Goal: Communication & Community: Answer question/provide support

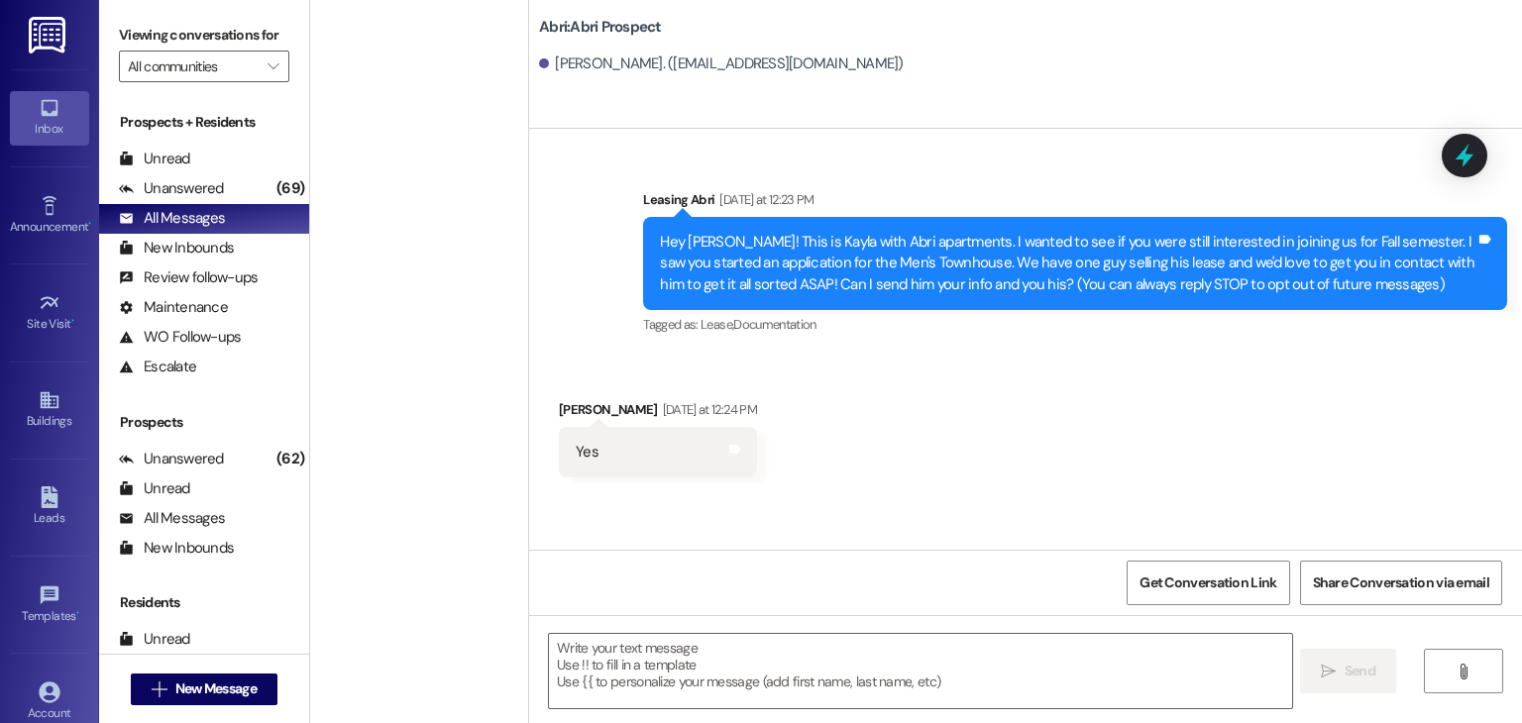
scroll to position [2751, 0]
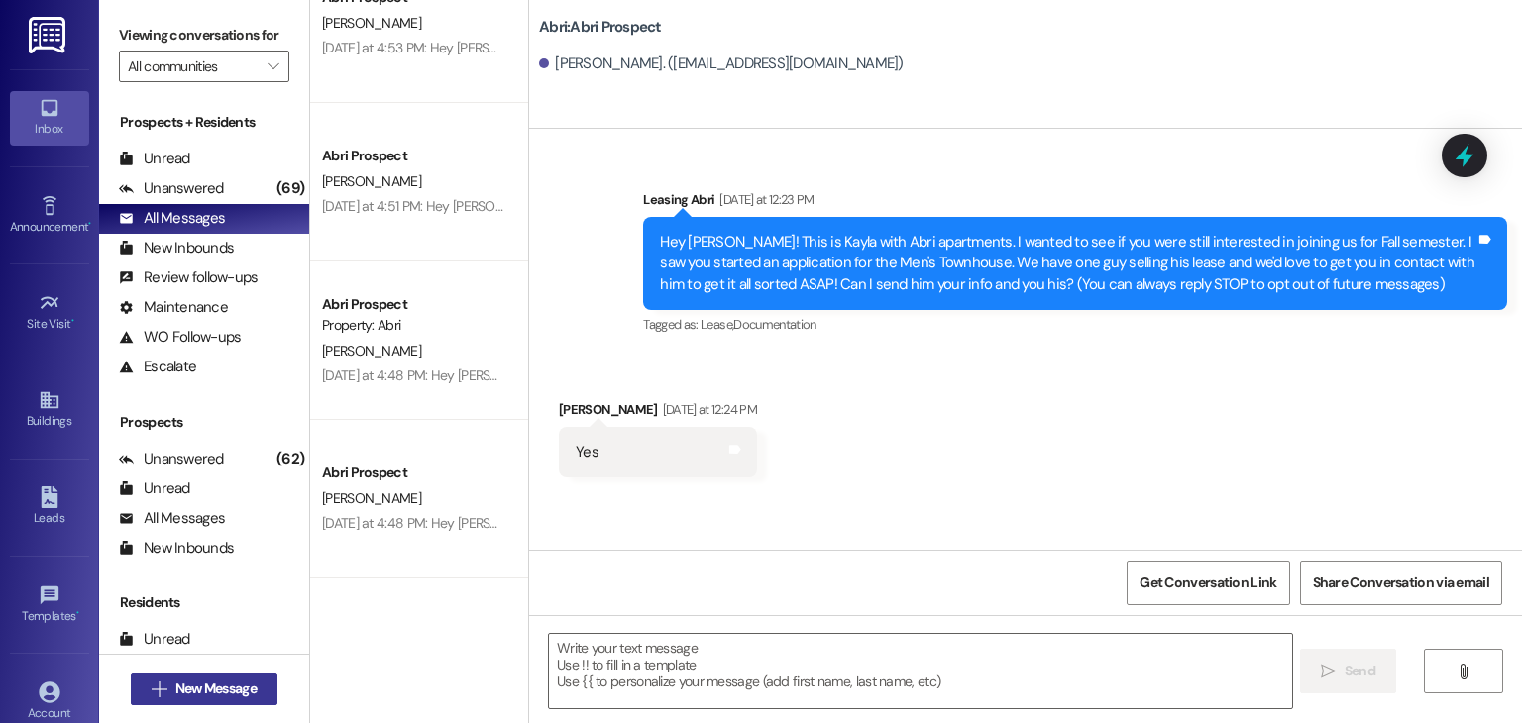
click at [238, 696] on span "New Message" at bounding box center [215, 689] width 81 height 21
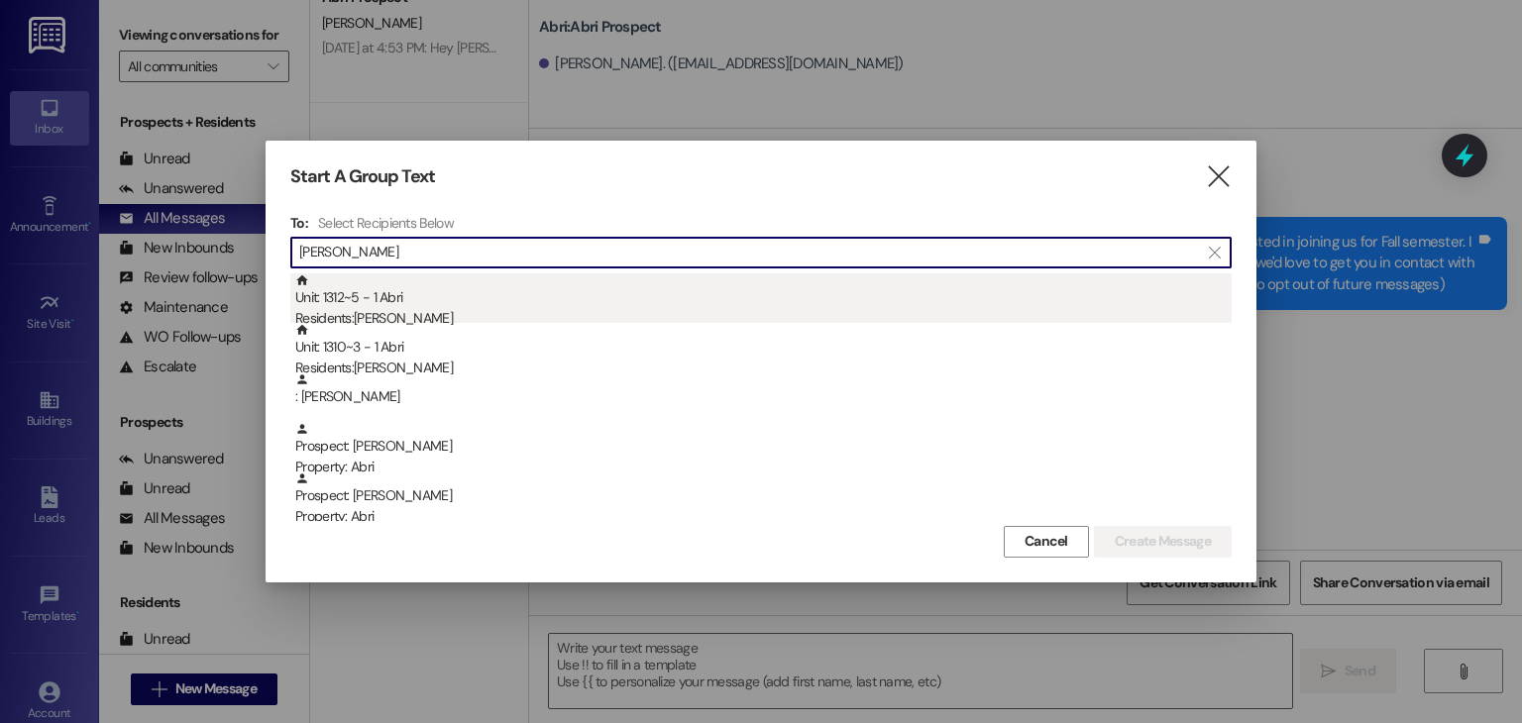
type input "[PERSON_NAME]"
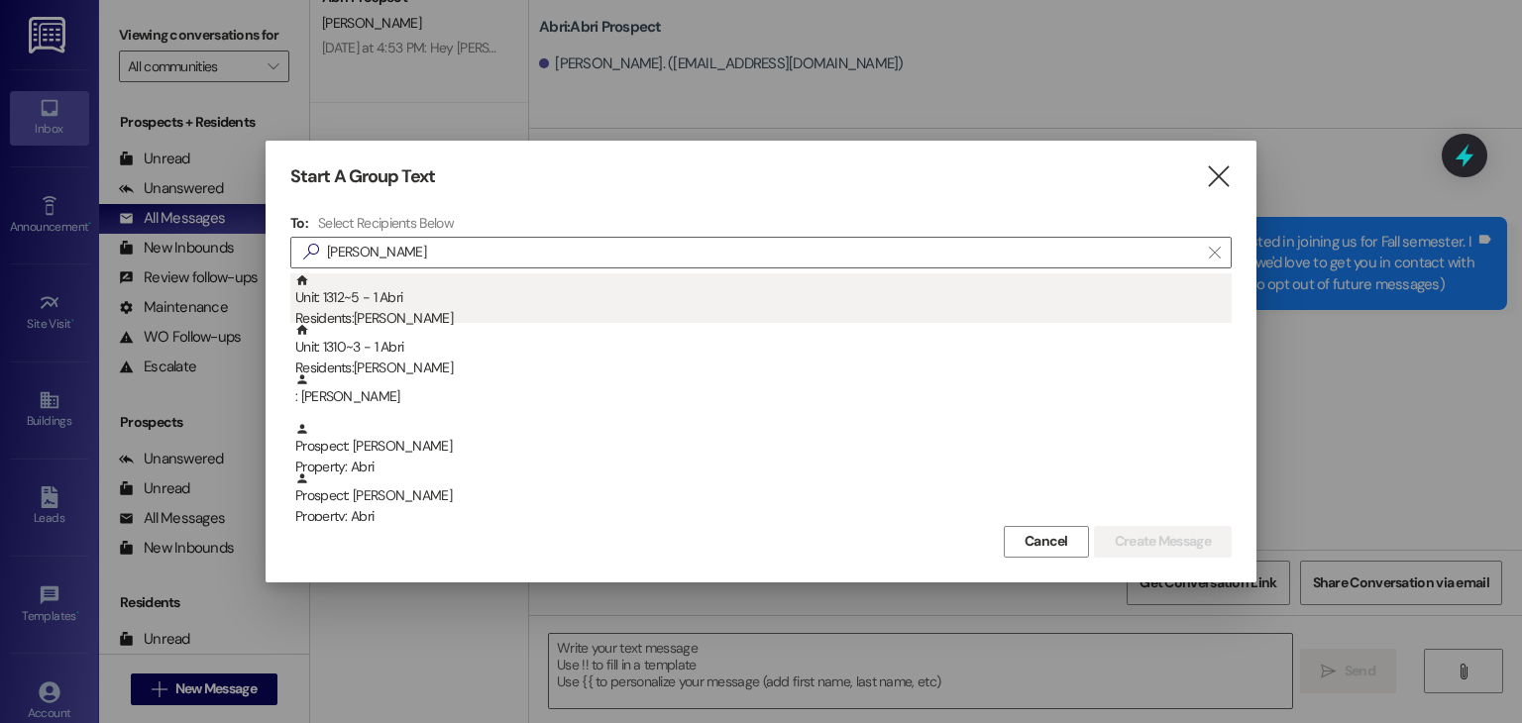
click at [398, 303] on div "Unit: 1312~5 - 1 [DEMOGRAPHIC_DATA] Residents: [PERSON_NAME]" at bounding box center [763, 302] width 937 height 56
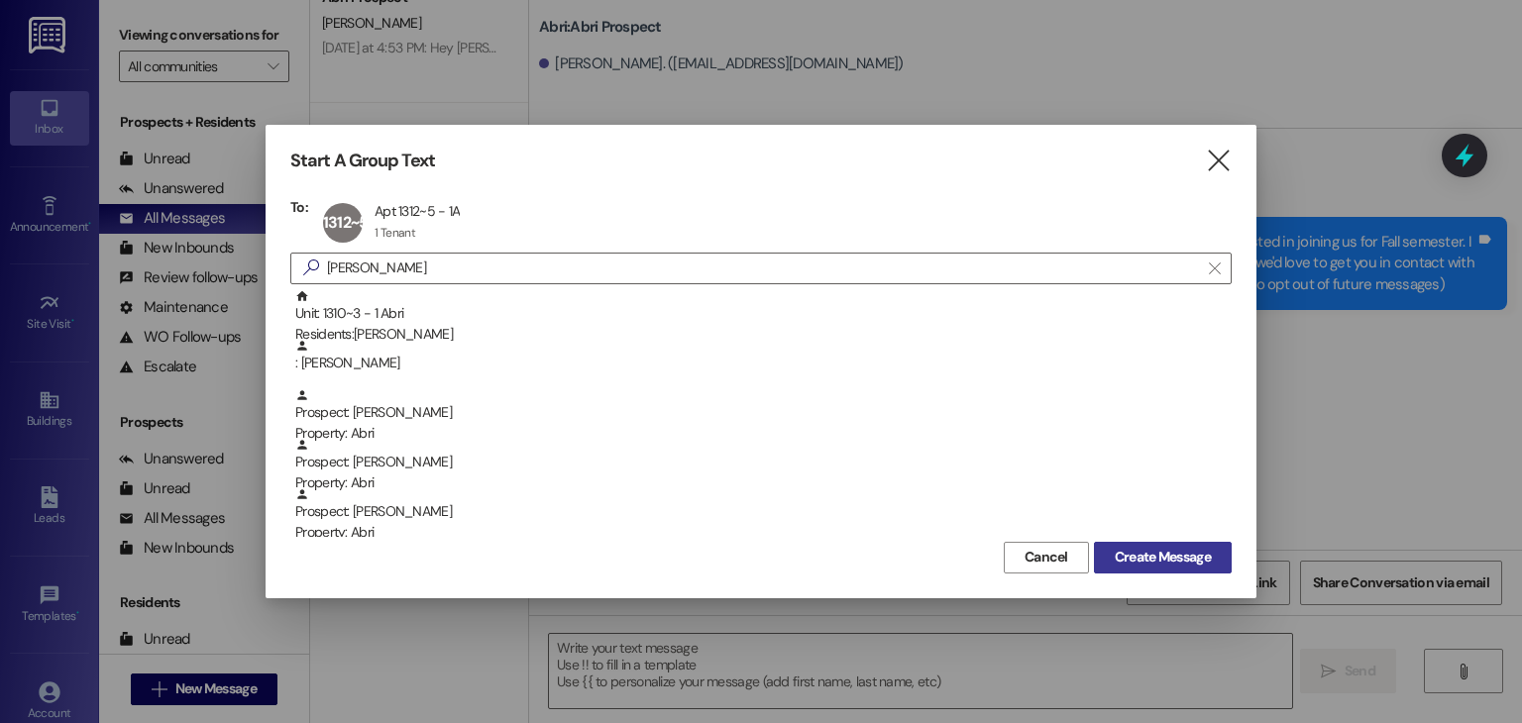
click at [1142, 560] on span "Create Message" at bounding box center [1163, 557] width 96 height 21
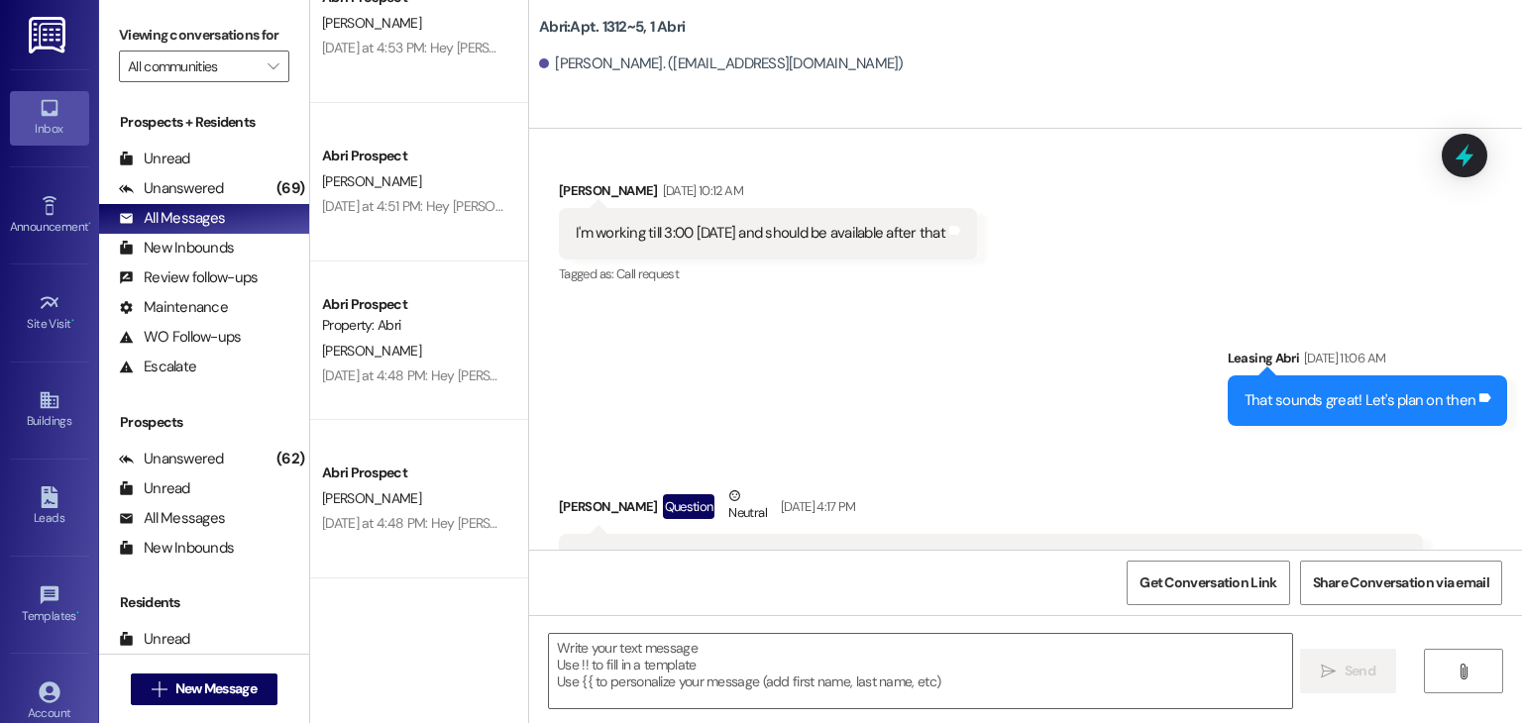
scroll to position [98060, 0]
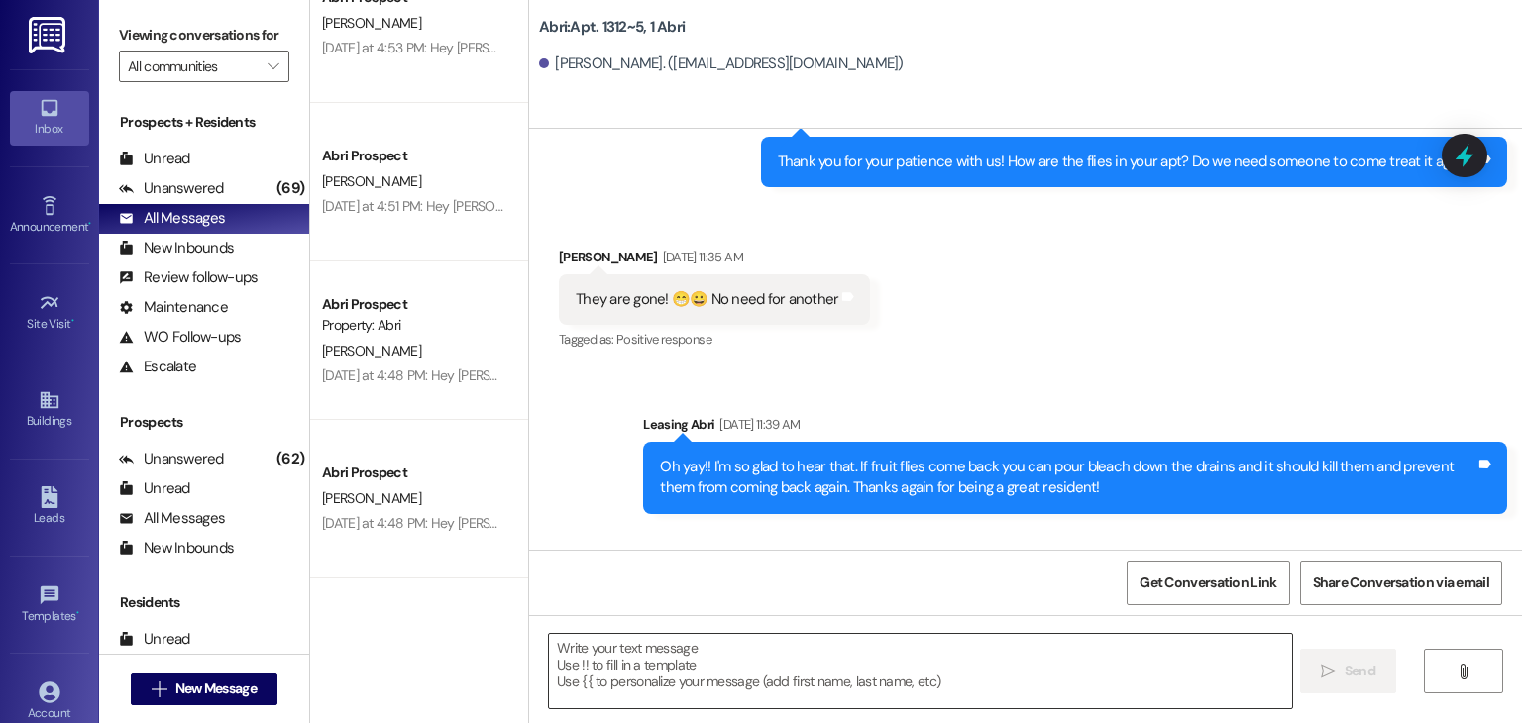
click at [749, 650] on textarea at bounding box center [920, 671] width 742 height 74
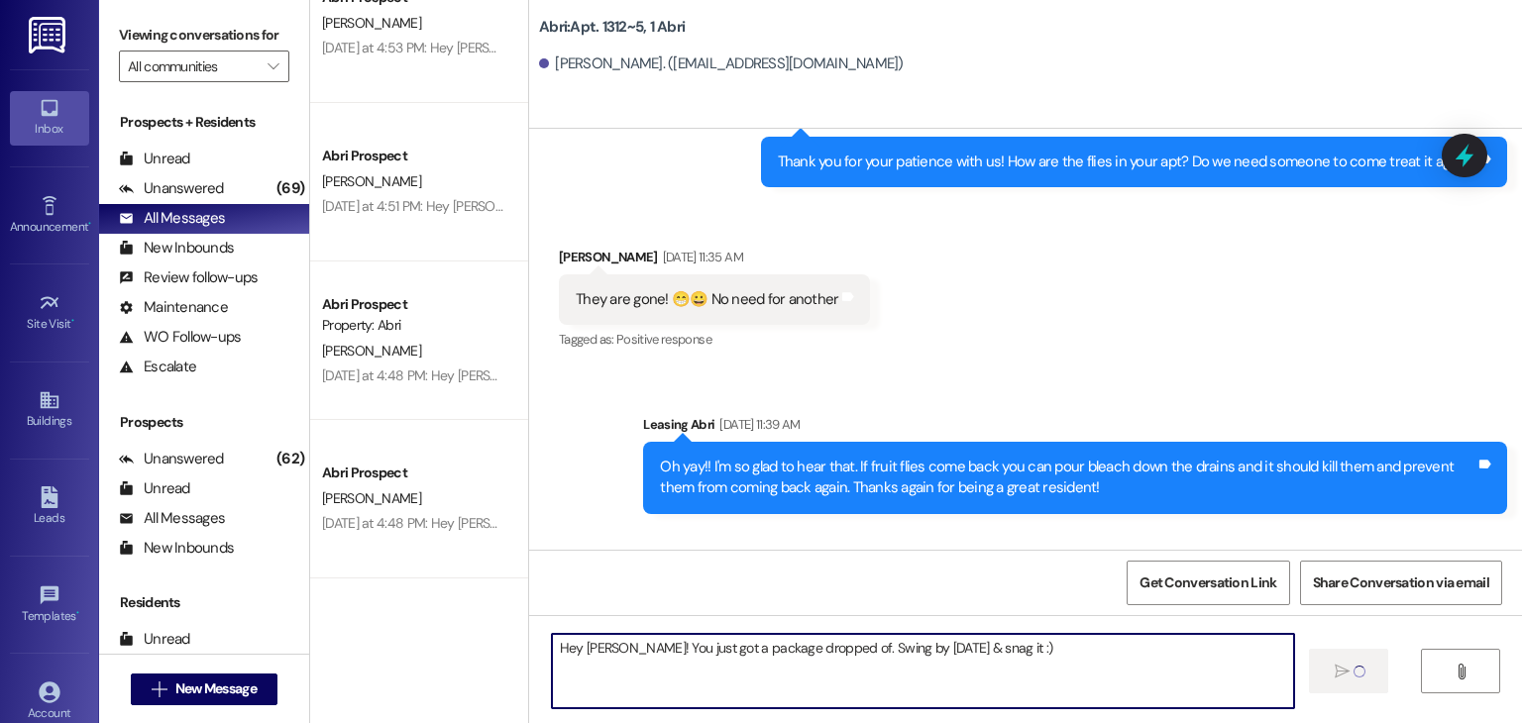
type textarea "Hey [PERSON_NAME]! You just got a package dropped of. Swing by [DATE] & snag it…"
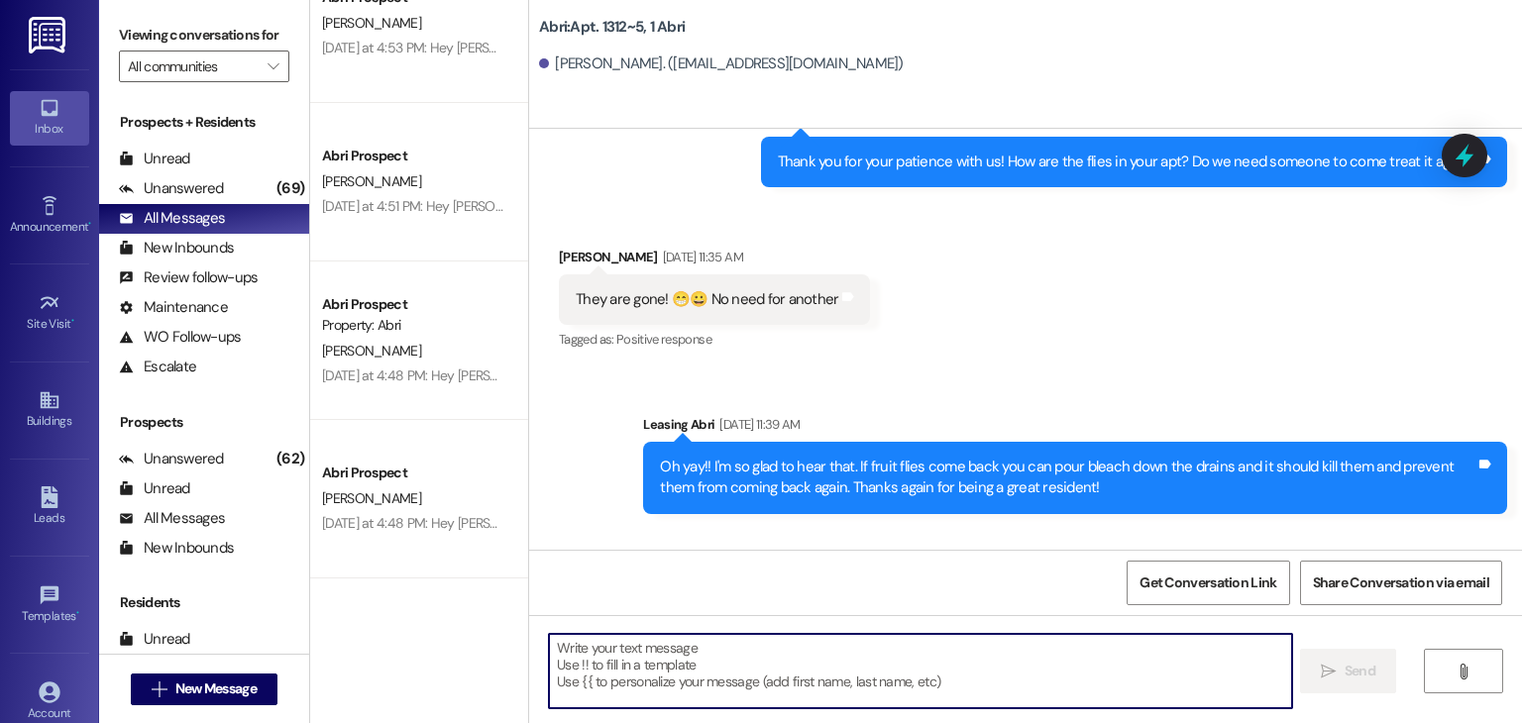
scroll to position [98059, 0]
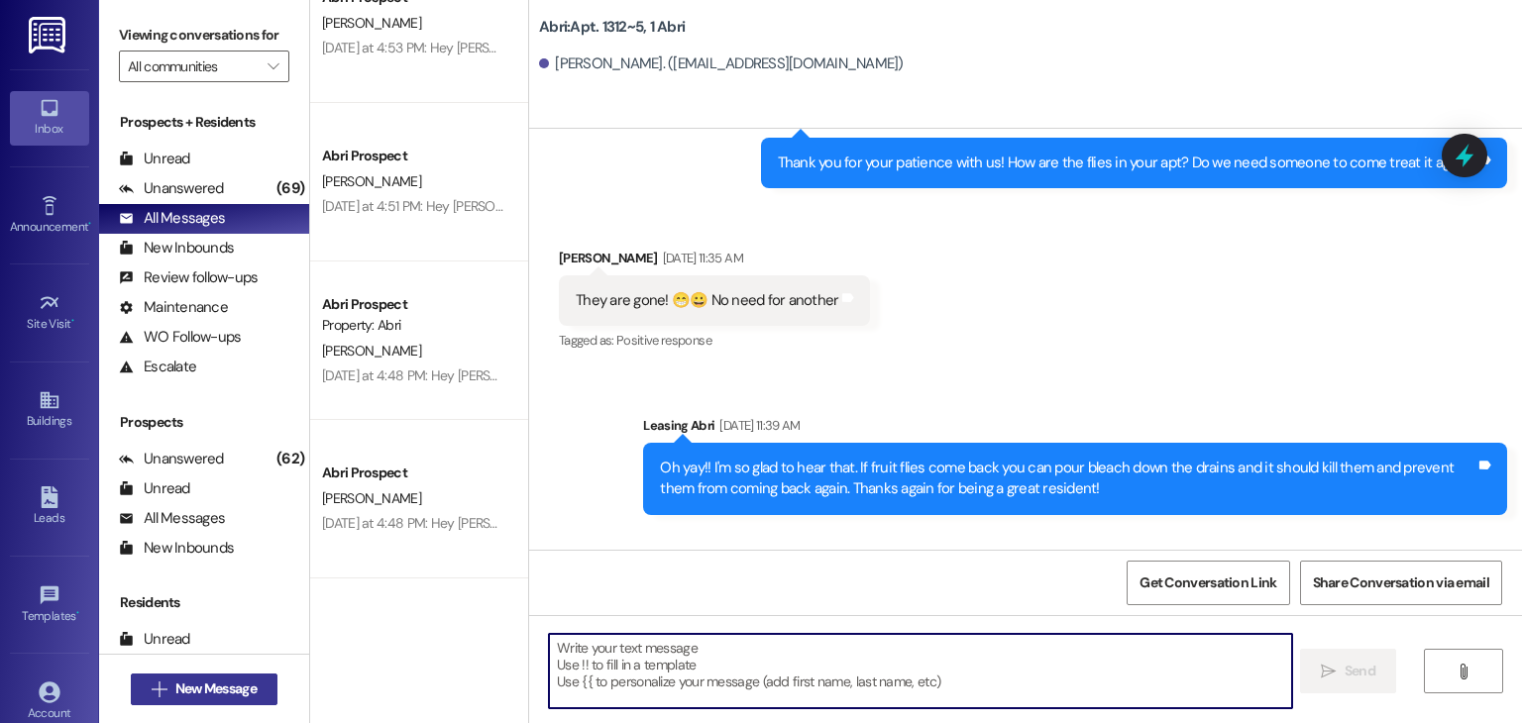
click at [199, 674] on button " New Message" at bounding box center [204, 690] width 147 height 32
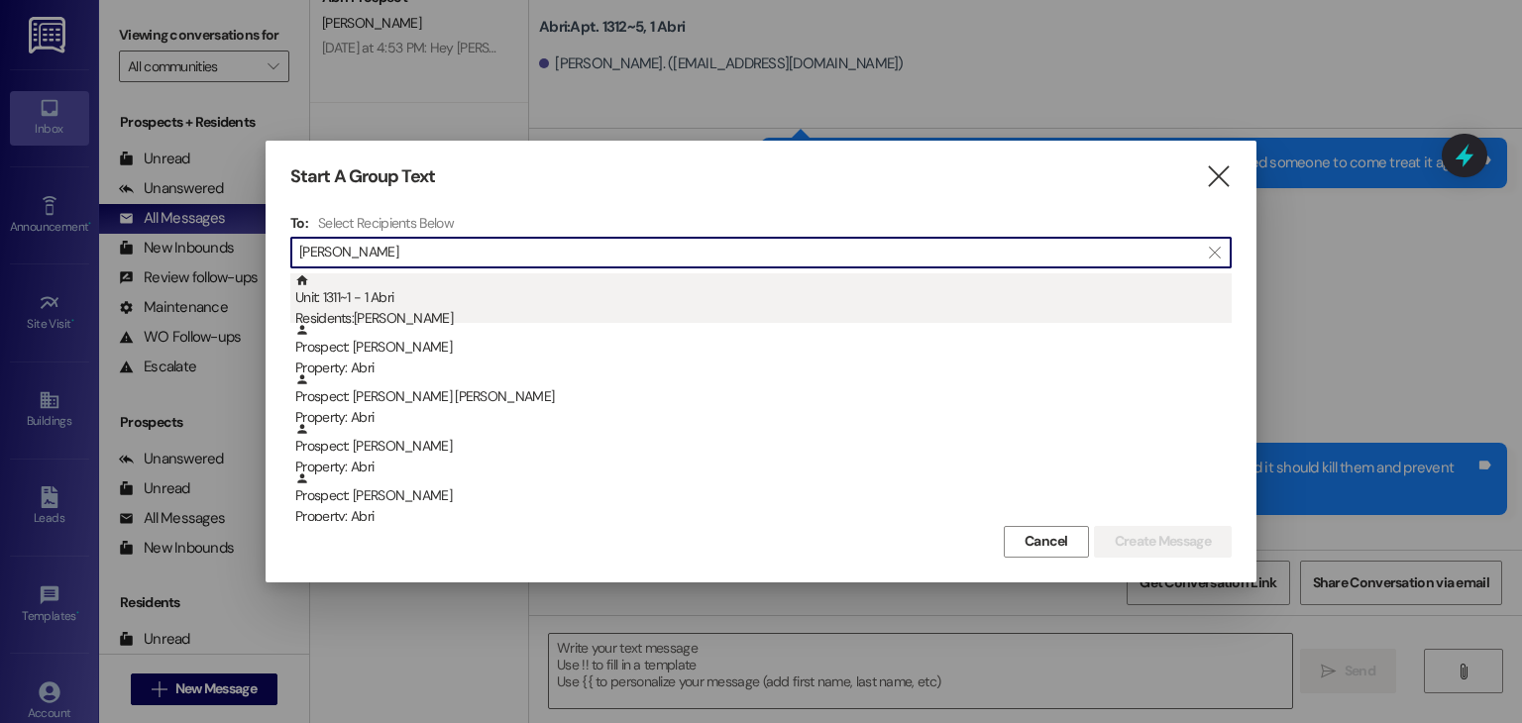
type input "[PERSON_NAME]"
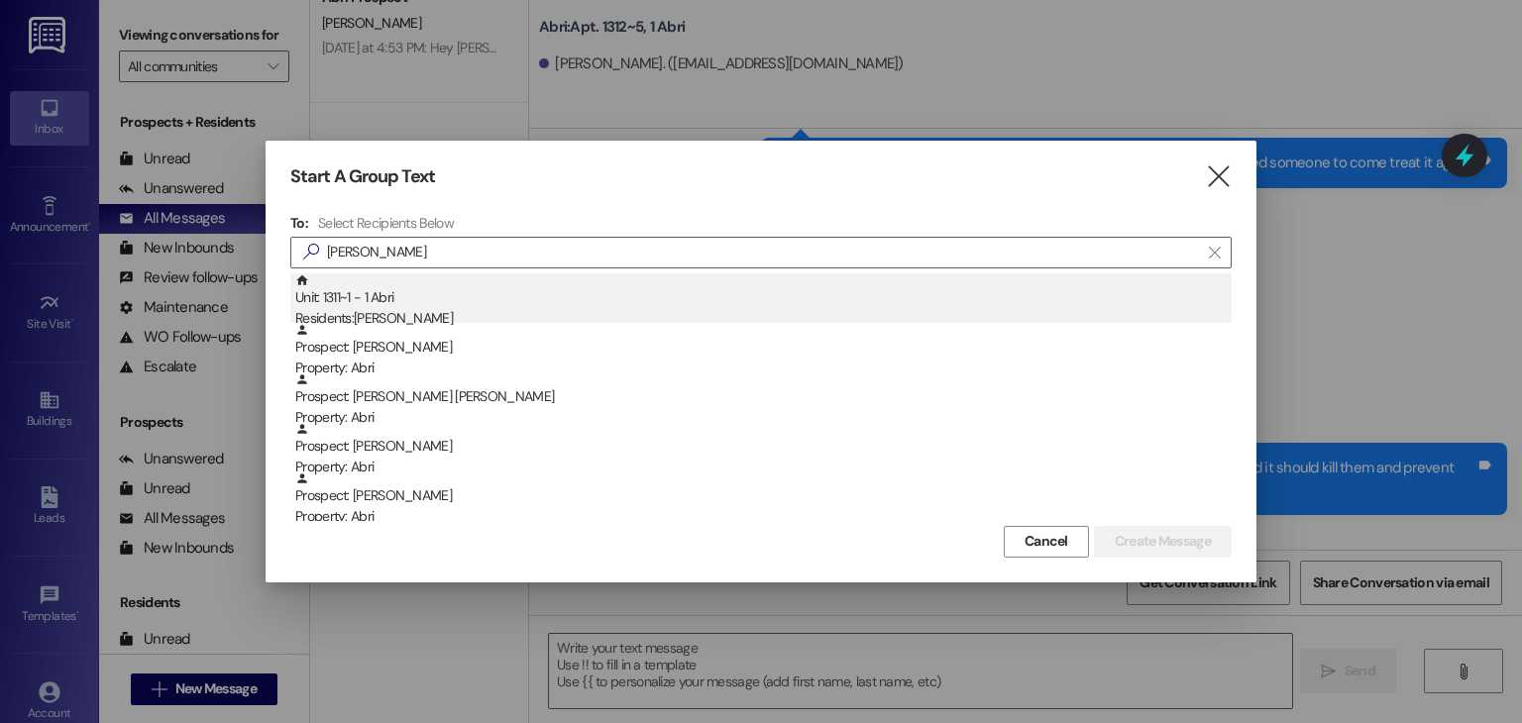
click at [417, 291] on div "Unit: 1311~1 - 1 [DEMOGRAPHIC_DATA] Residents: [PERSON_NAME]" at bounding box center [763, 302] width 937 height 56
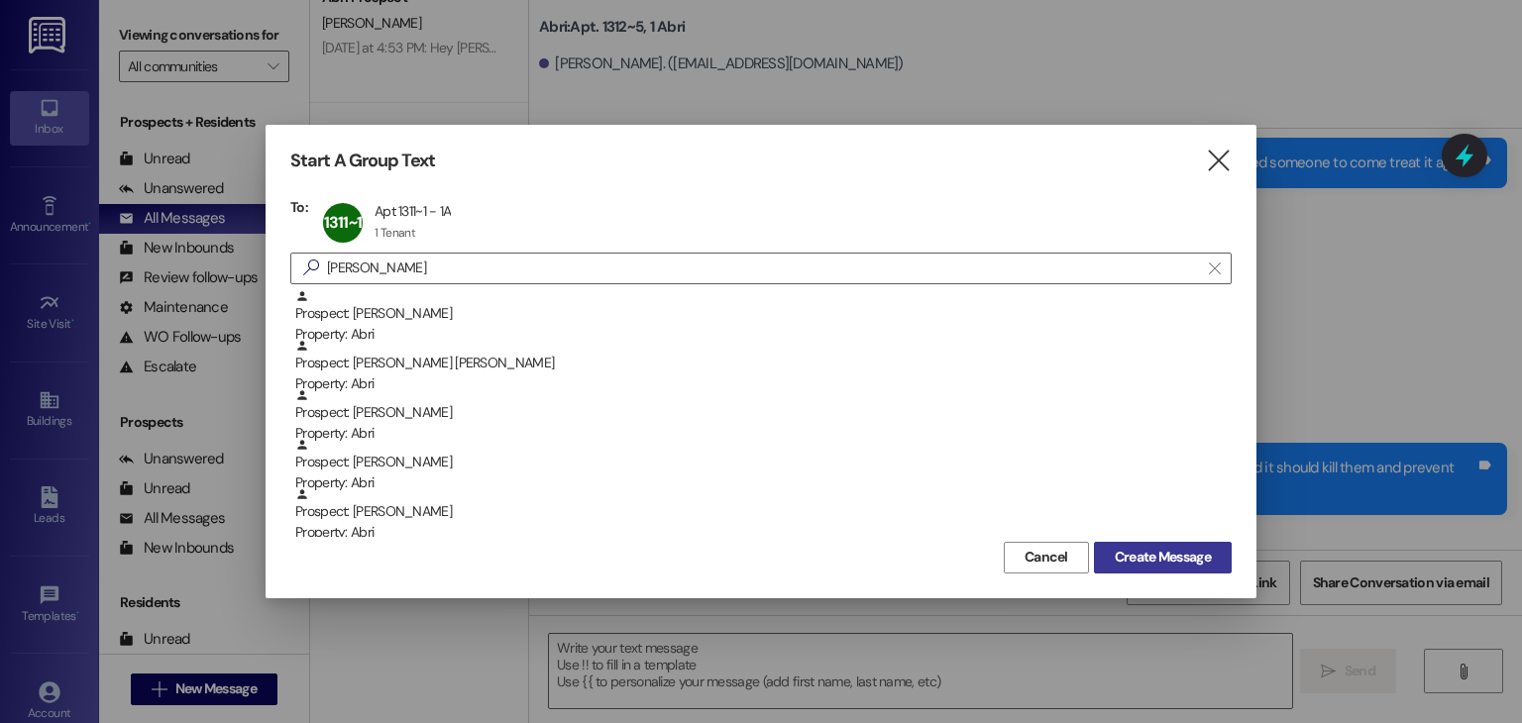
click at [1181, 556] on span "Create Message" at bounding box center [1163, 557] width 96 height 21
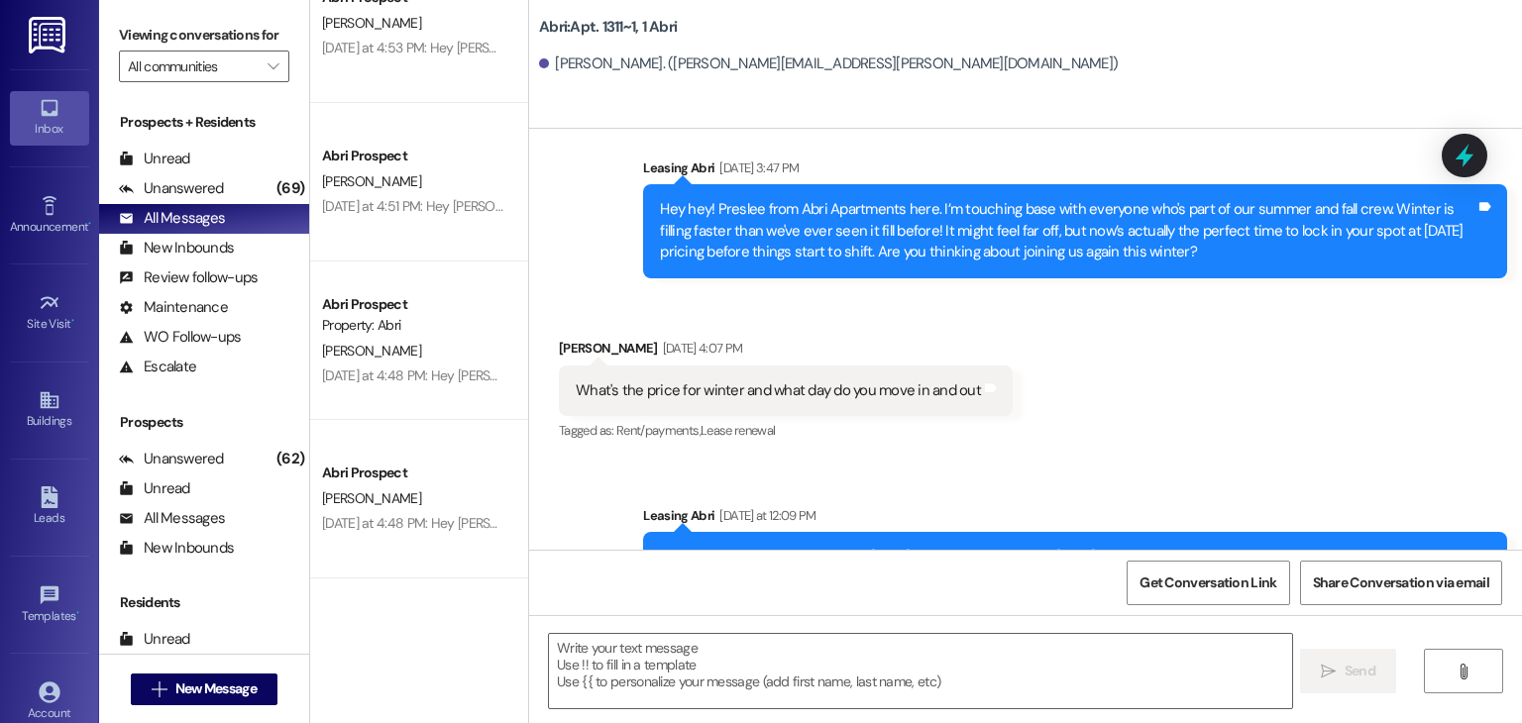
scroll to position [2909, 0]
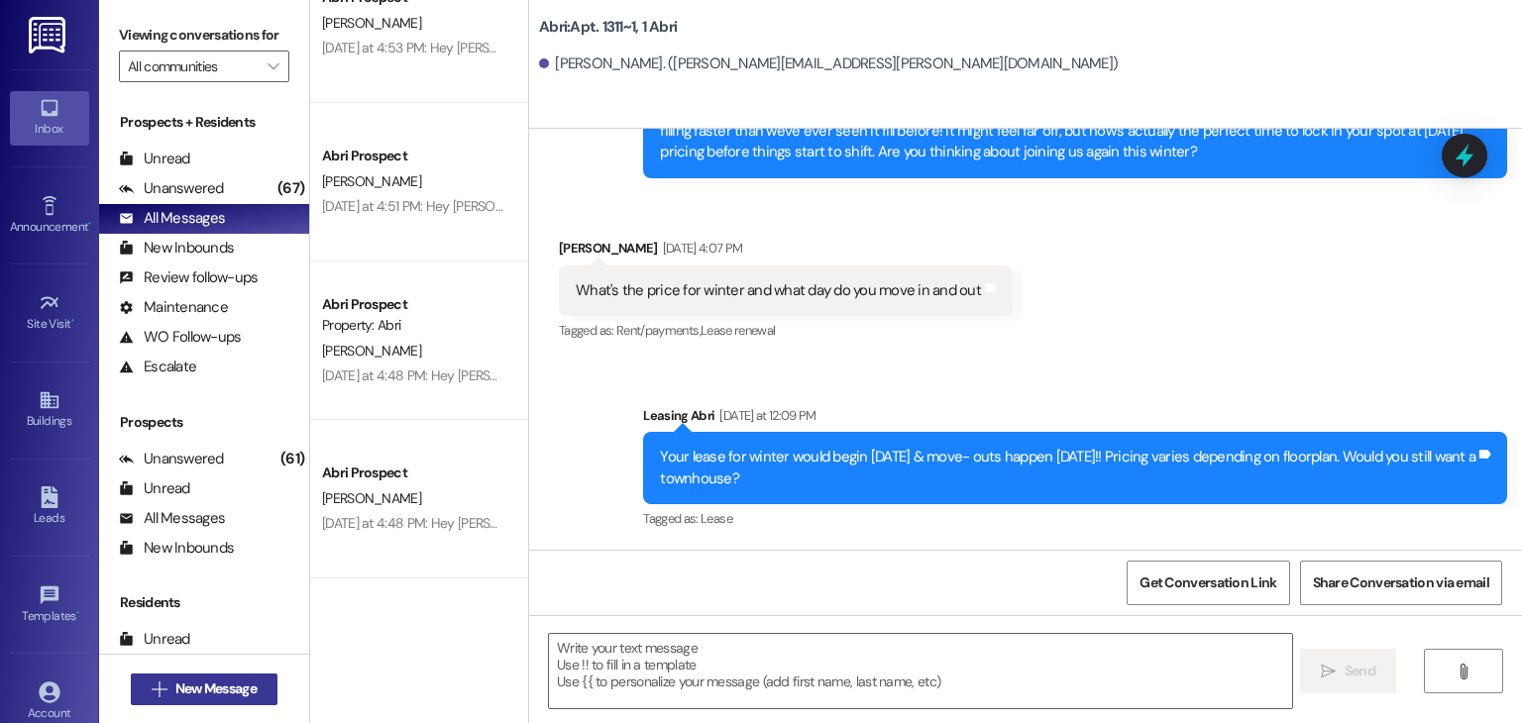
click at [178, 692] on span "New Message" at bounding box center [215, 689] width 81 height 21
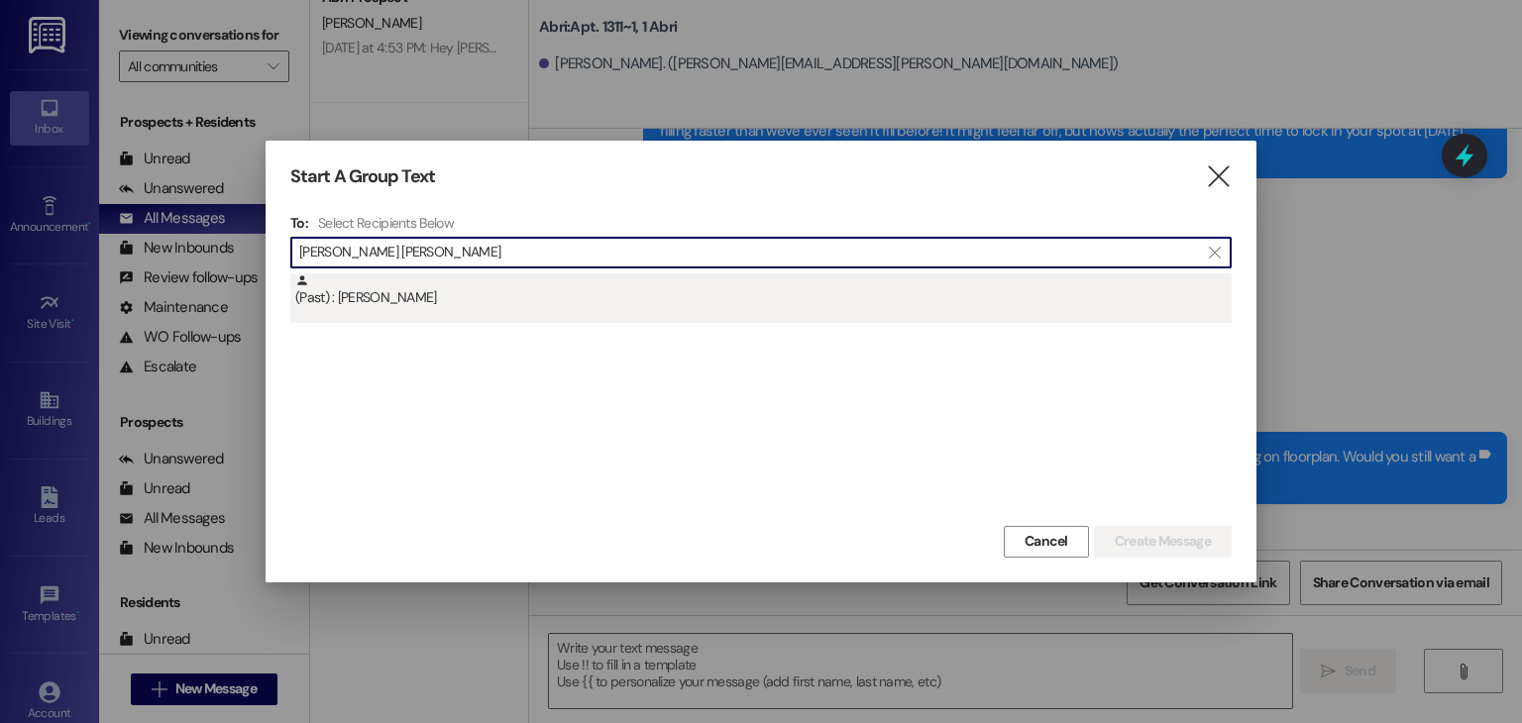
type input "[PERSON_NAME] [PERSON_NAME]"
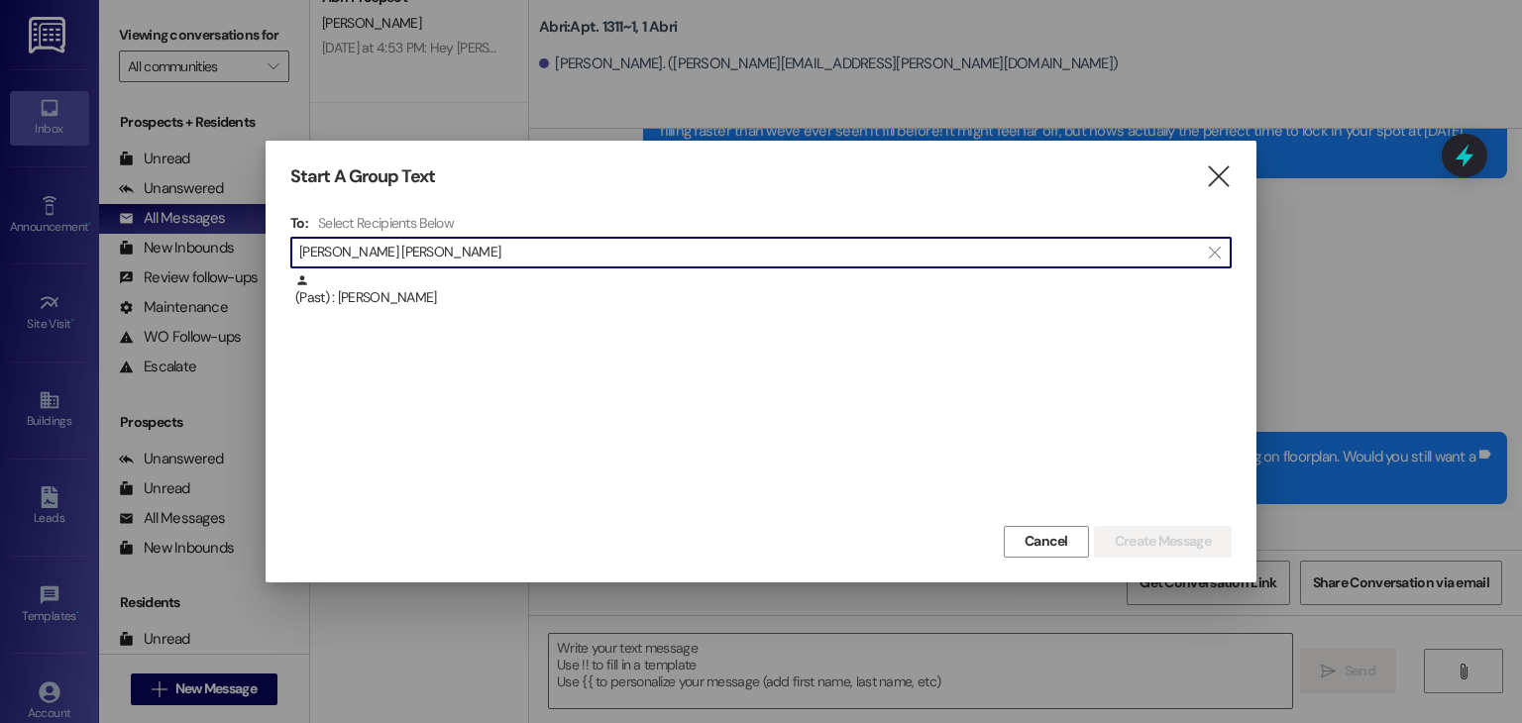
click at [458, 297] on div "(Past) : [PERSON_NAME]" at bounding box center [763, 291] width 937 height 35
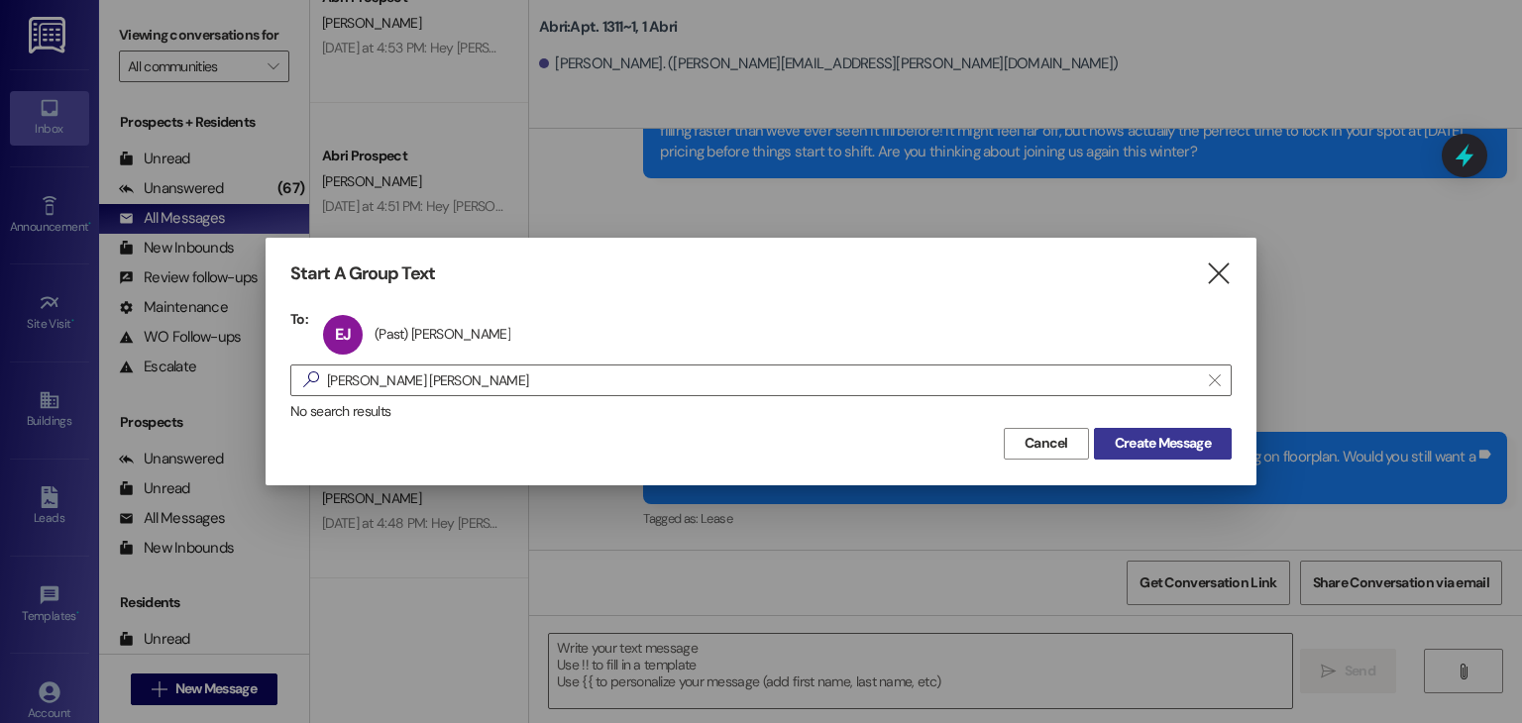
click at [1130, 455] on button "Create Message" at bounding box center [1163, 444] width 138 height 32
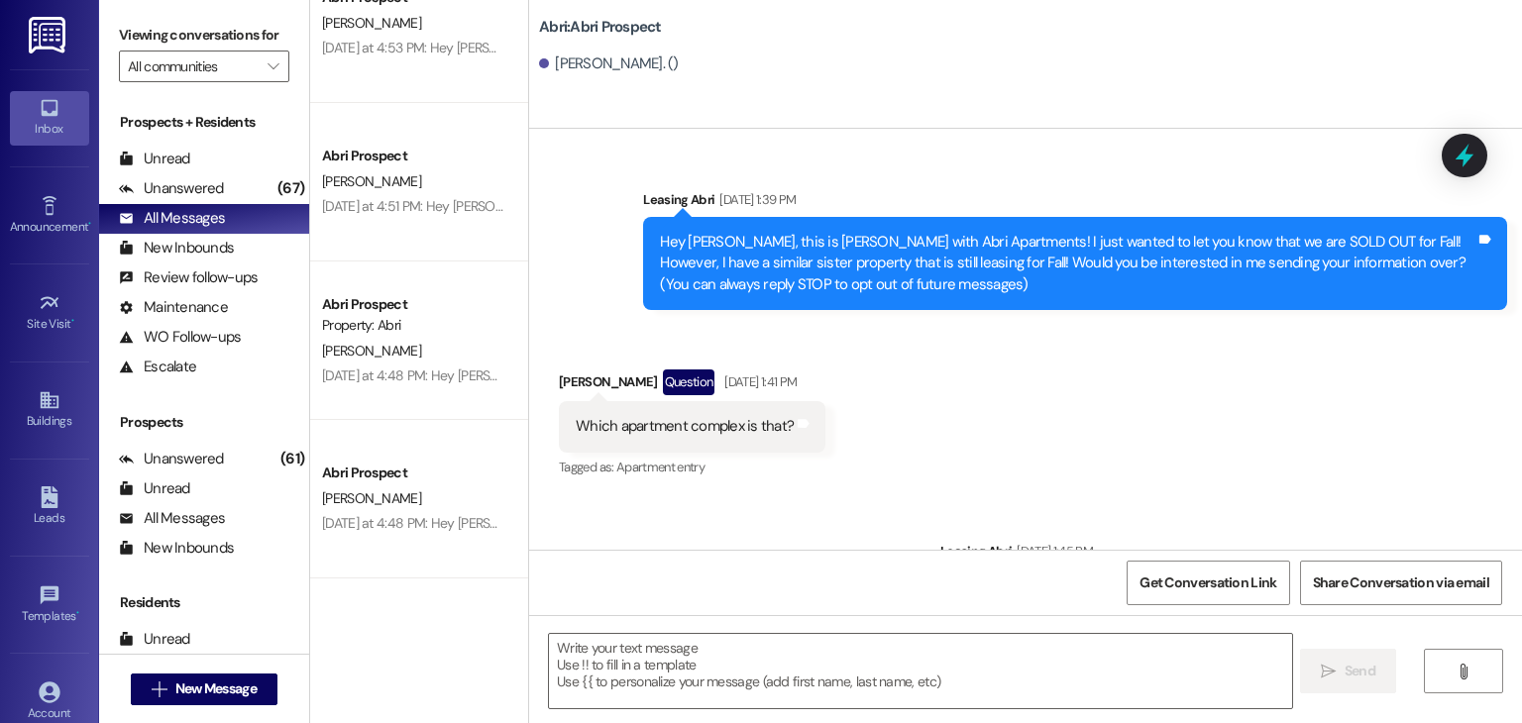
scroll to position [29698, 0]
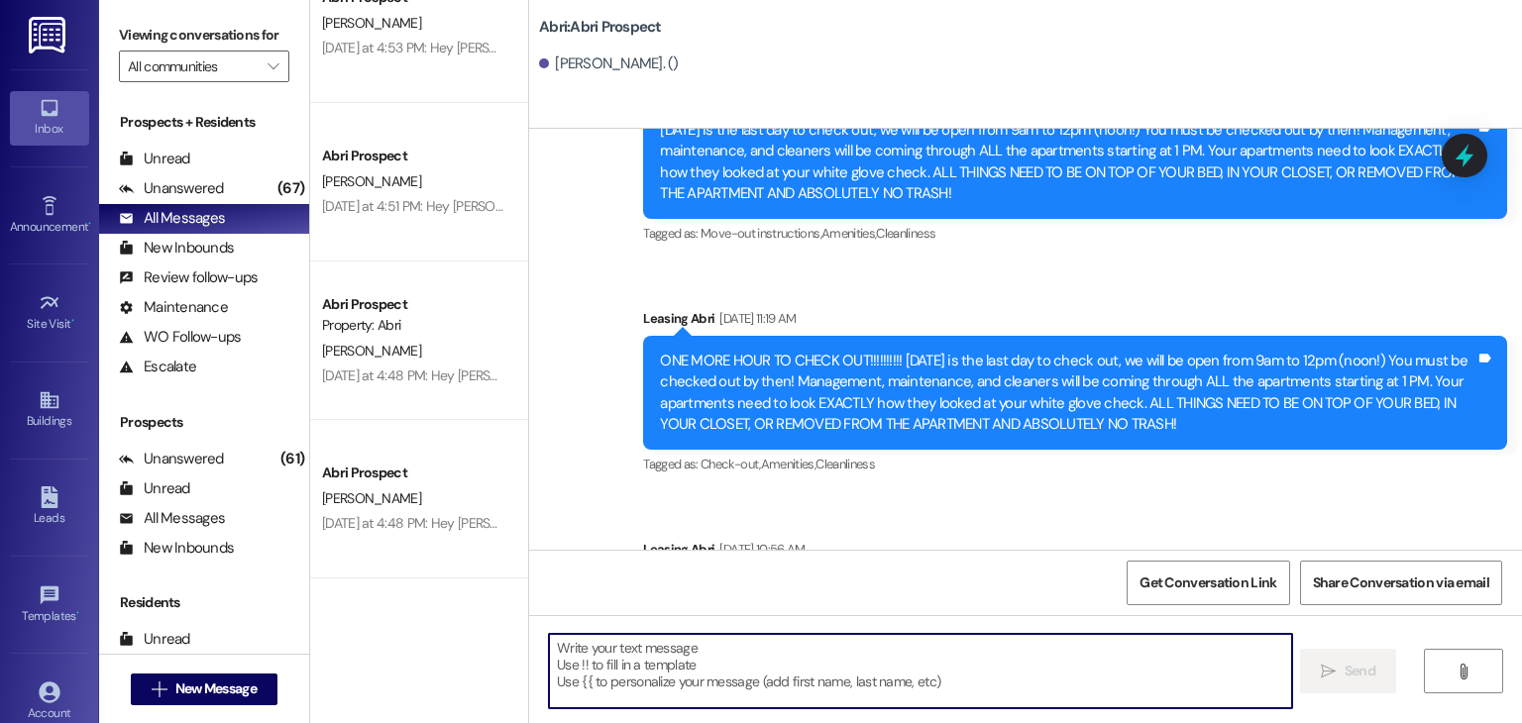
click at [825, 697] on textarea at bounding box center [920, 671] width 742 height 74
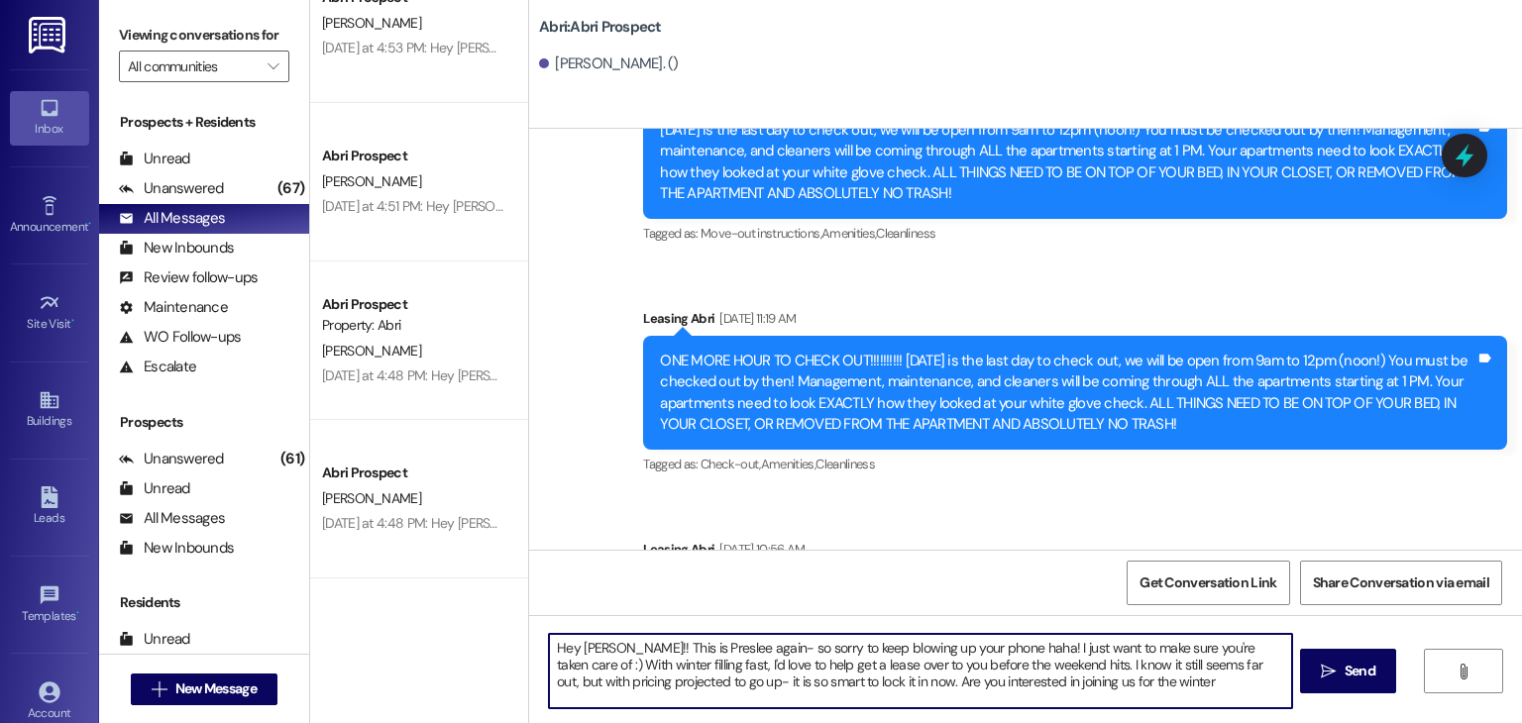
type textarea "Hey [PERSON_NAME]!! This is Preslee again- so sorry to keep blowing up your pho…"
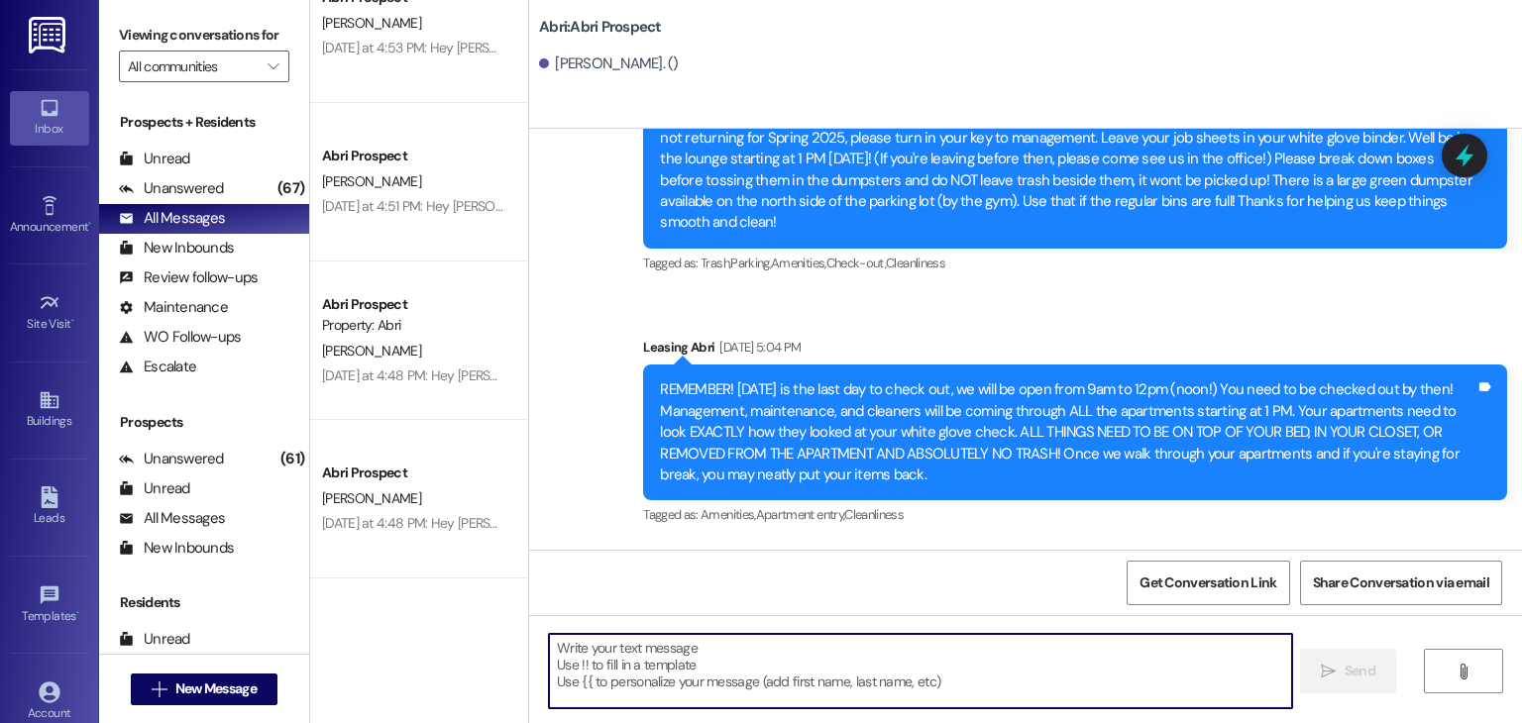
scroll to position [29878, 0]
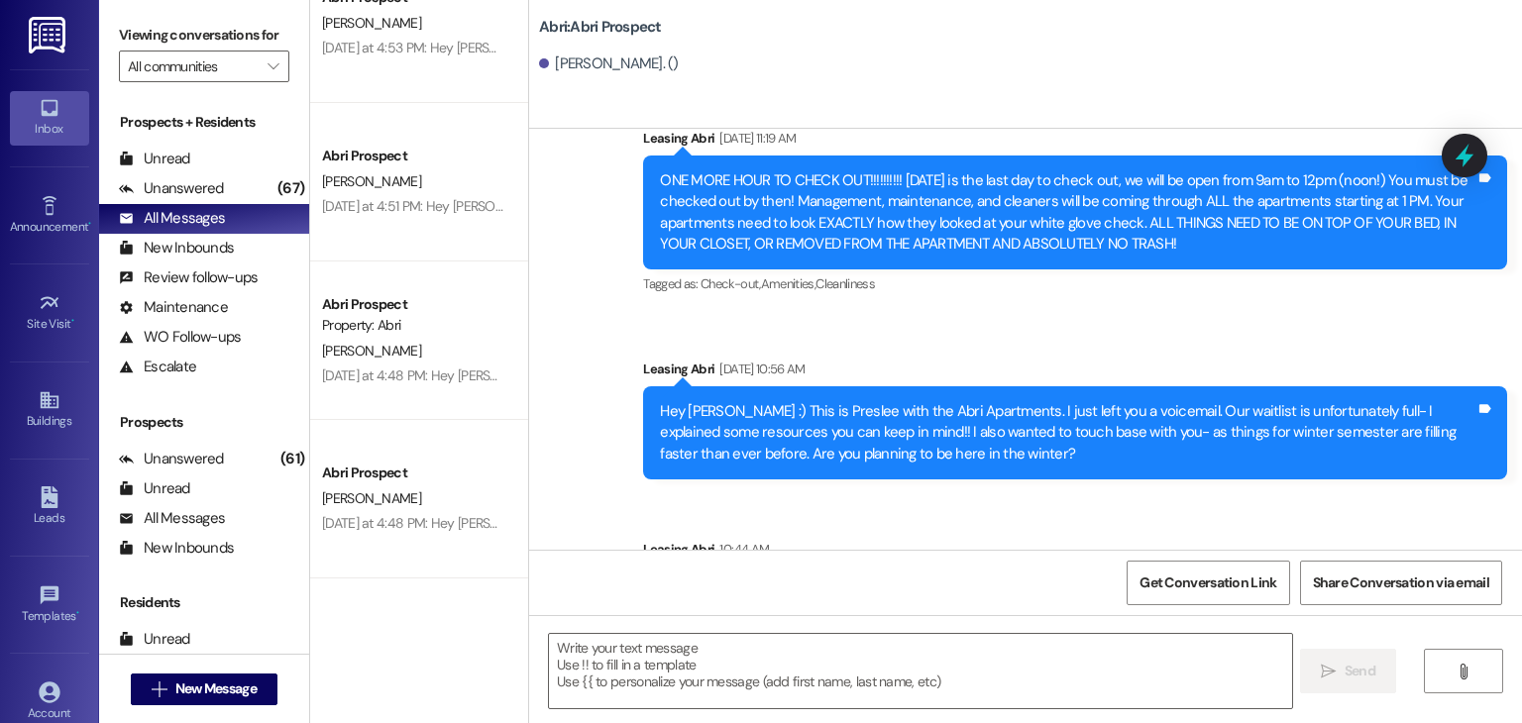
click at [660, 582] on div "Hey [PERSON_NAME]!! This is Preslee again- so sorry to keep blowing up your pho…" at bounding box center [1068, 613] width 816 height 63
drag, startPoint x: 650, startPoint y: 463, endPoint x: 1095, endPoint y: 576, distance: 459.1
click at [1095, 576] on div "Sent via SMS Leasing Abri [DATE] 1:39 PM Hey [PERSON_NAME], this is [PERSON_NAM…" at bounding box center [1025, 490] width 993 height 723
copy div "Hey [PERSON_NAME]!! This is Preslee again- so sorry to keep blowing up your pho…"
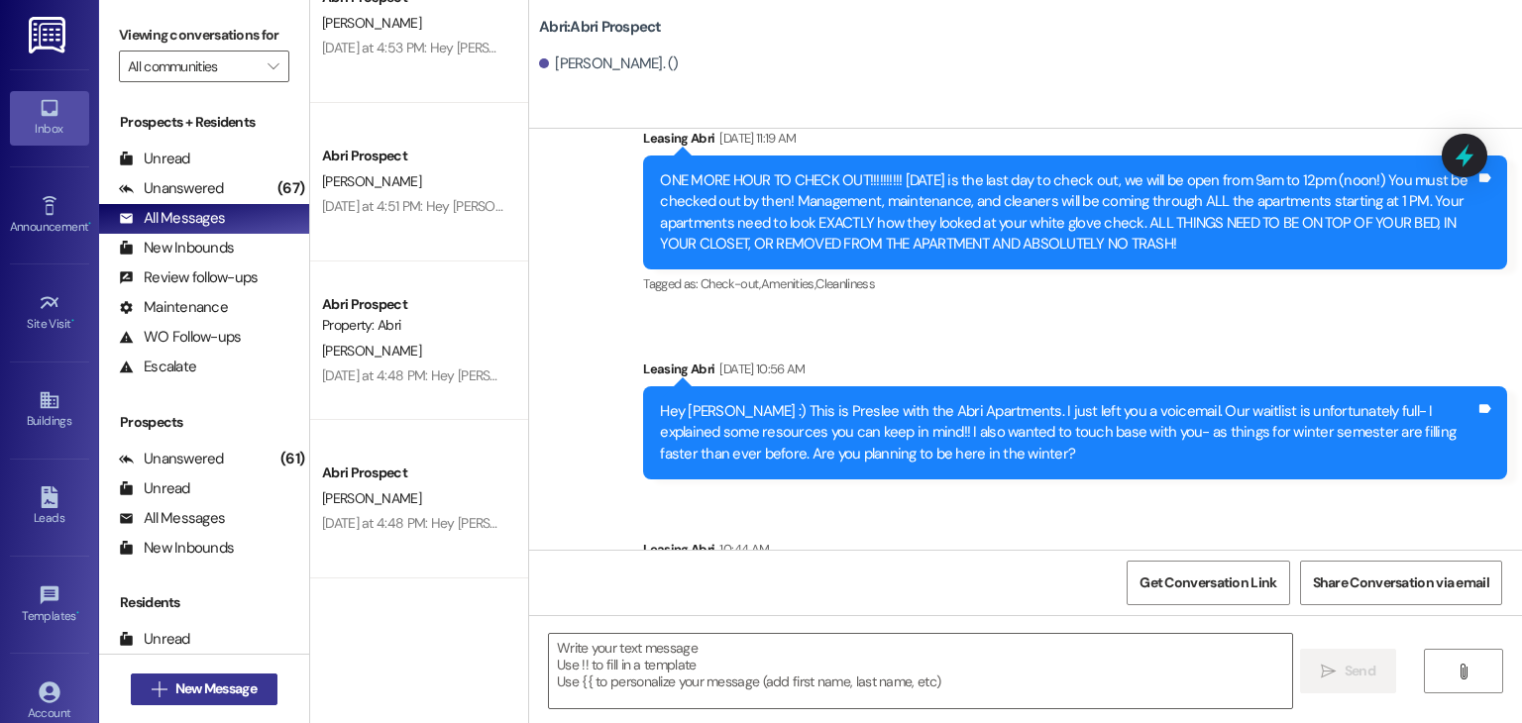
click at [186, 699] on span "New Message" at bounding box center [215, 689] width 81 height 21
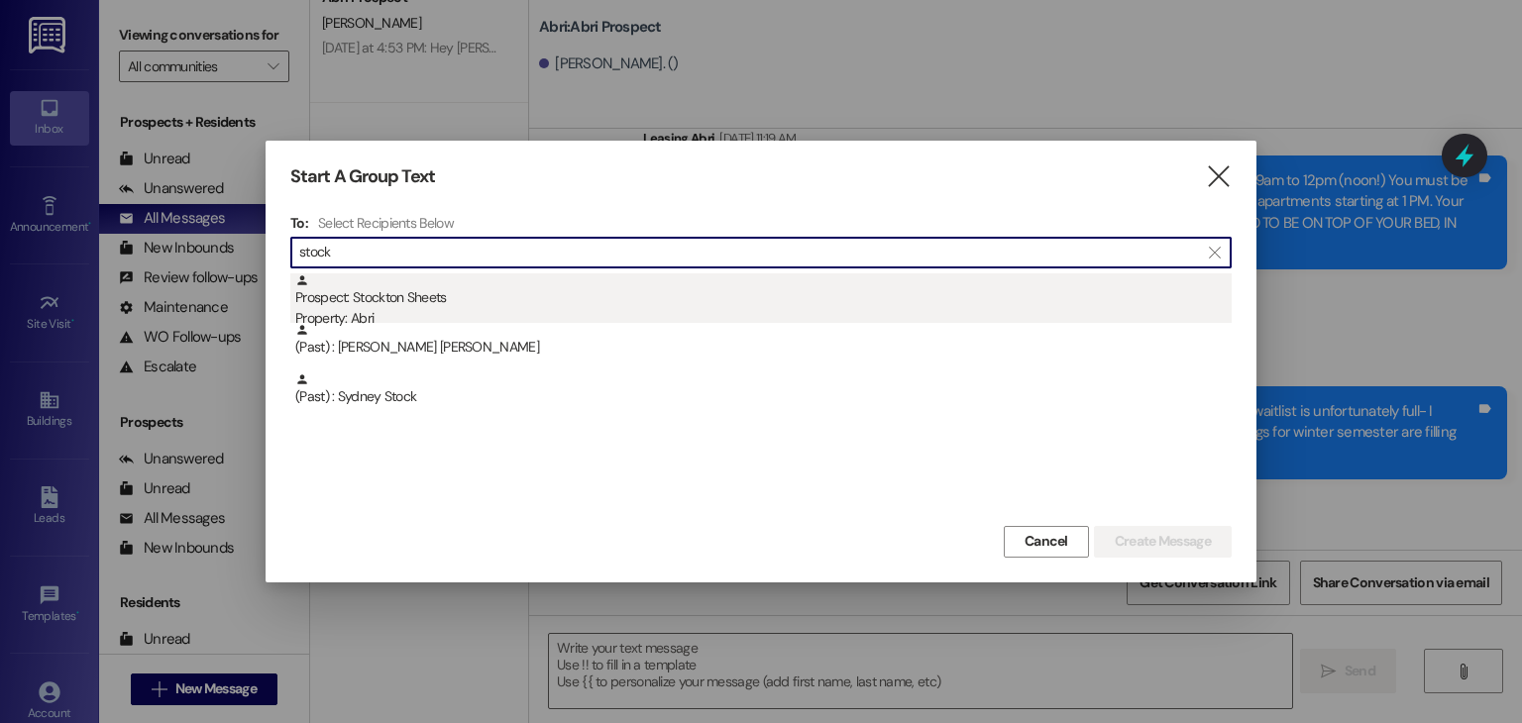
type input "stock"
click at [429, 308] on div "Property: Abri" at bounding box center [763, 318] width 937 height 21
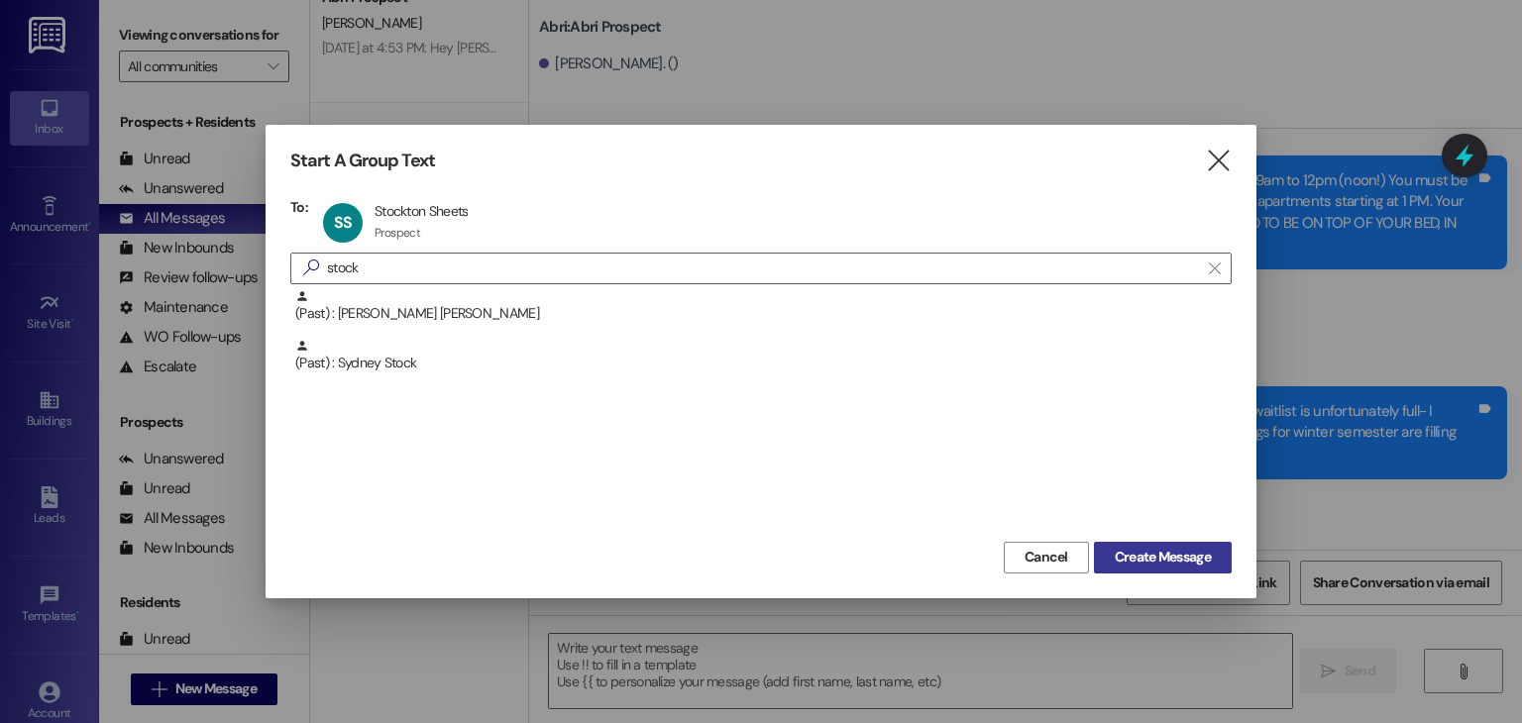
click at [1203, 553] on span "Create Message" at bounding box center [1163, 557] width 96 height 21
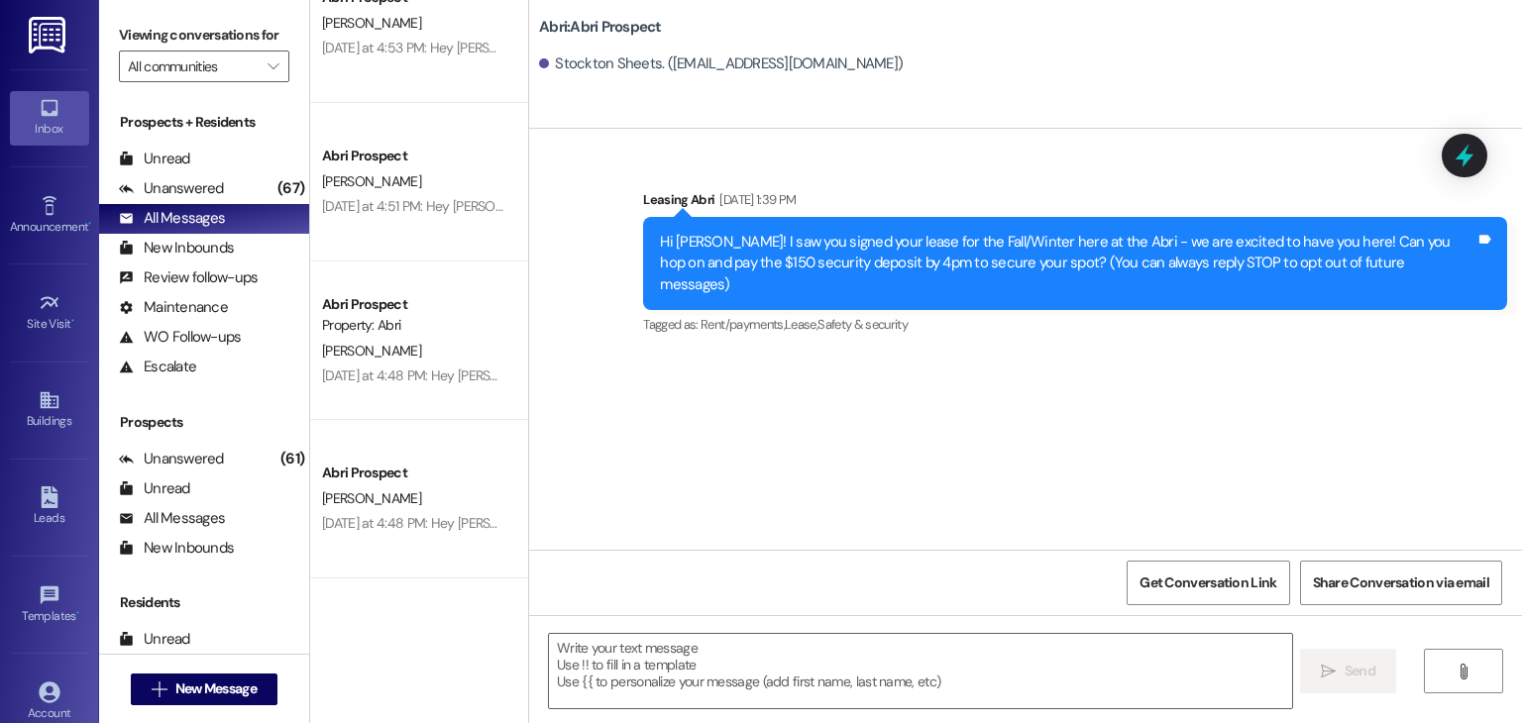
scroll to position [0, 0]
click at [670, 669] on textarea at bounding box center [920, 671] width 742 height 74
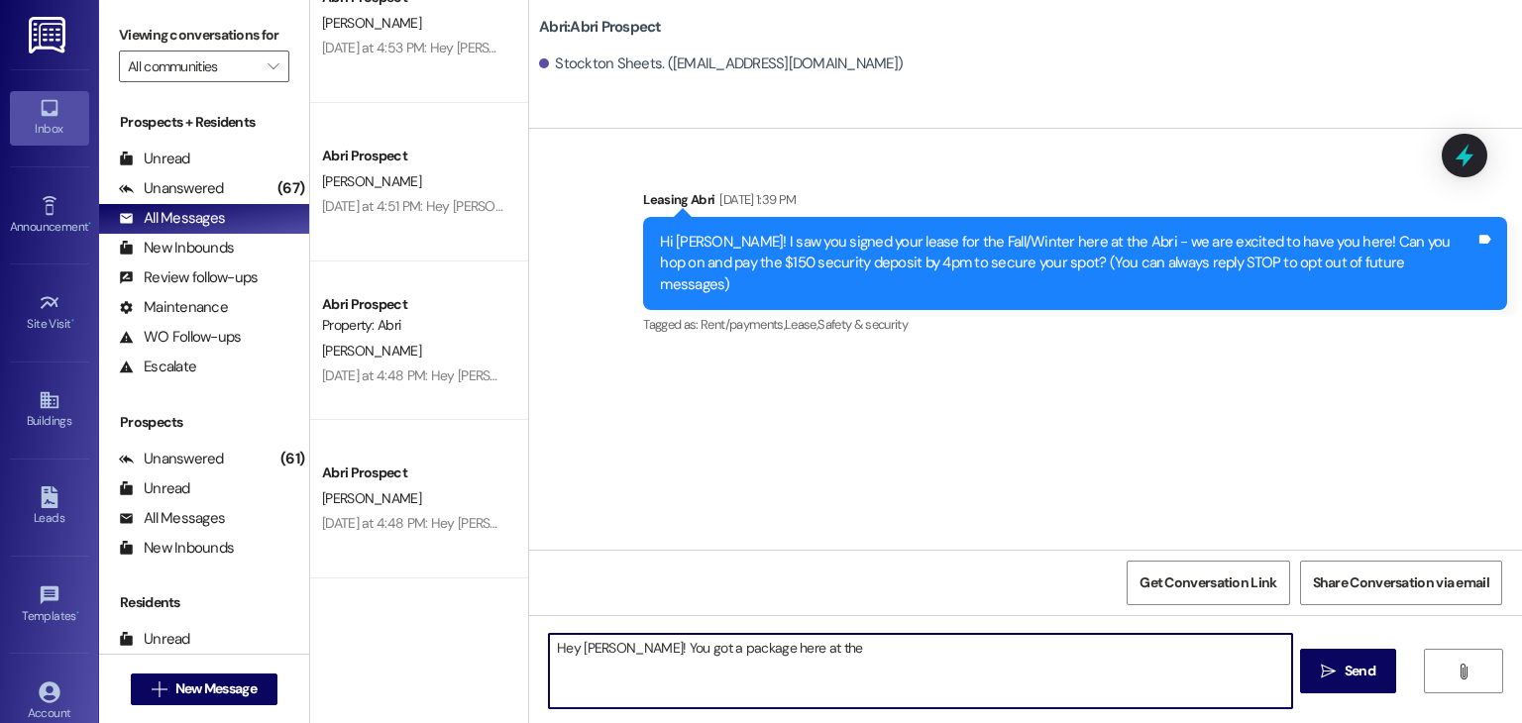
click at [650, 640] on textarea "Hey [PERSON_NAME]! You got a package here at the" at bounding box center [920, 671] width 742 height 74
click at [910, 651] on textarea "Hey [PERSON_NAME]! You've got a package here at the" at bounding box center [920, 671] width 742 height 74
type textarea "Hey [PERSON_NAME]! You've got a package here at the front desk!!"
